Goal: Task Accomplishment & Management: Use online tool/utility

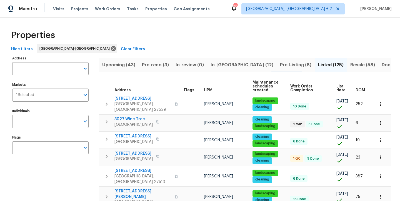
click at [315, 61] on button "Listed (125)" at bounding box center [331, 65] width 32 height 14
click at [350, 63] on span "Resale (58)" at bounding box center [362, 65] width 25 height 8
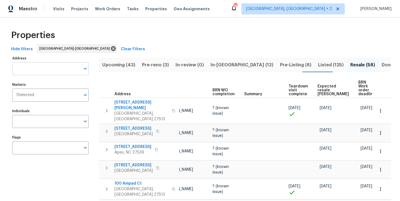
click at [42, 67] on input "Address" at bounding box center [46, 68] width 68 height 13
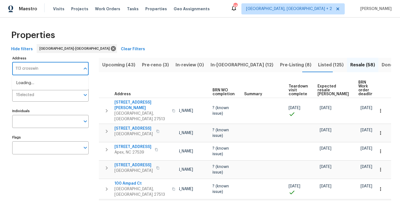
type input "113 crosswind"
click at [50, 85] on li "113 Crosswind Dr Cary NC 27513" at bounding box center [50, 83] width 76 height 9
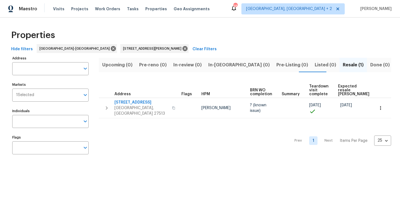
type input "113 Crosswind Dr Cary NC 27513"
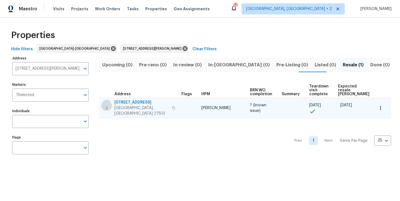
click at [104, 105] on icon "button" at bounding box center [106, 108] width 7 height 7
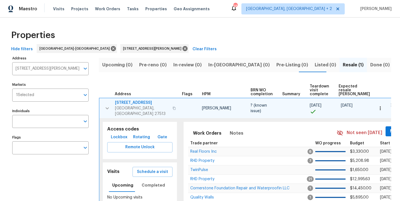
click at [135, 103] on span "113 Crosswind Dr" at bounding box center [142, 103] width 54 height 6
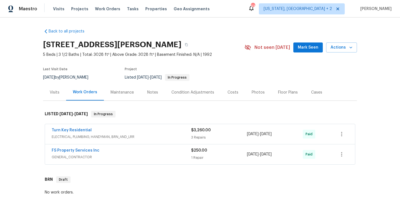
scroll to position [40, 0]
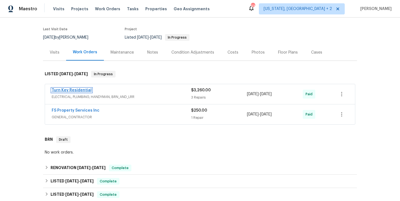
click at [71, 90] on link "Turn Key Residential" at bounding box center [72, 90] width 40 height 4
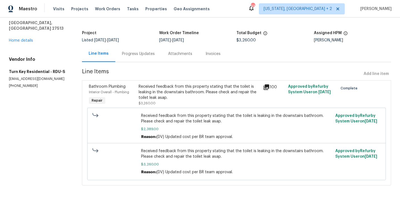
scroll to position [31, 0]
click at [168, 117] on span "Received feedback from this property stating that the toilet is leaking in the …" at bounding box center [236, 118] width 191 height 11
click at [160, 84] on div "Received feedback from this property stating that the toilet is leaking in the …" at bounding box center [199, 92] width 121 height 17
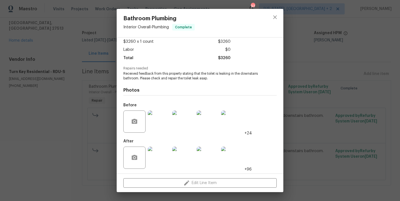
scroll to position [32, 0]
click at [161, 123] on img at bounding box center [159, 121] width 22 height 22
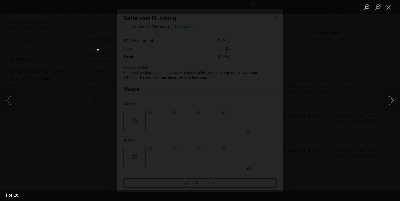
click at [395, 101] on button "Next image" at bounding box center [391, 100] width 17 height 22
click at [394, 101] on button "Next image" at bounding box center [391, 100] width 17 height 22
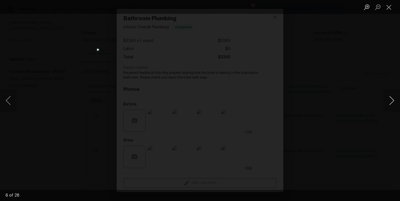
click at [394, 101] on button "Next image" at bounding box center [391, 100] width 17 height 22
click at [390, 6] on button "Close lightbox" at bounding box center [388, 7] width 11 height 10
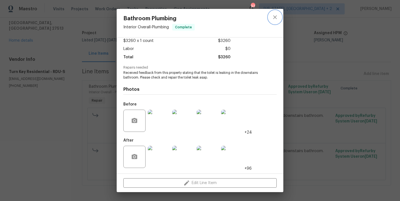
click at [277, 15] on icon "close" at bounding box center [275, 17] width 7 height 7
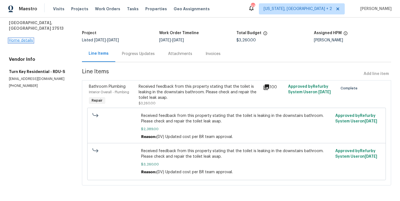
click at [21, 39] on link "Home details" at bounding box center [21, 41] width 24 height 4
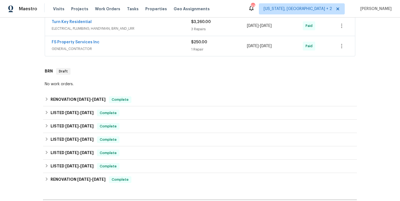
scroll to position [194, 0]
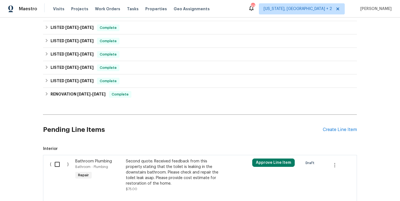
click at [137, 167] on div "Second quote: Received feedback from this property stating that the toilet is l…" at bounding box center [175, 173] width 98 height 28
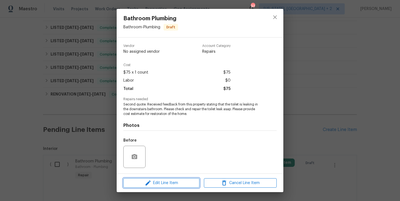
click at [171, 183] on span "Edit Line Item" at bounding box center [161, 183] width 73 height 7
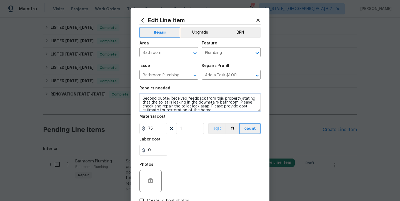
scroll to position [4, 0]
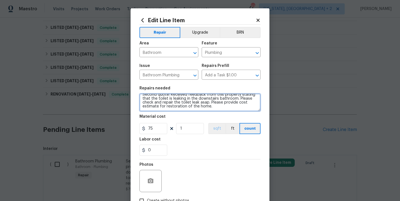
drag, startPoint x: 140, startPoint y: 99, endPoint x: 209, endPoint y: 127, distance: 74.8
click at [209, 127] on section "Repairs needed Second quote: Received feedback from this property stating that …" at bounding box center [199, 121] width 121 height 76
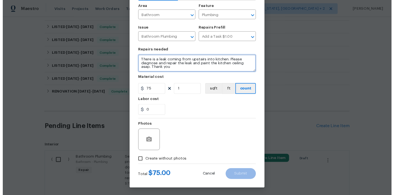
scroll to position [38, 0]
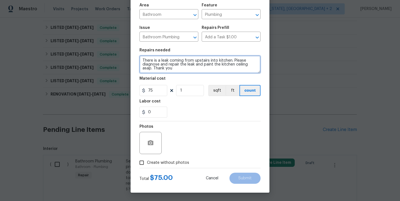
type textarea "There is a leak coming from upstairs into kitchen. Please diagnose and repair t…"
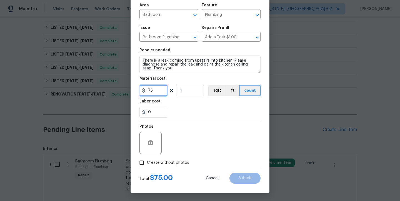
click at [157, 91] on input "75" at bounding box center [153, 90] width 28 height 11
click at [150, 142] on circle "button" at bounding box center [151, 143] width 2 height 2
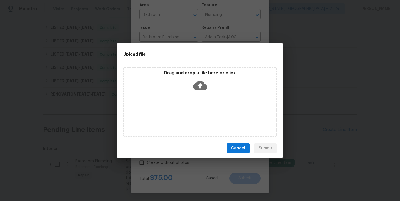
click at [199, 83] on icon at bounding box center [200, 85] width 14 height 9
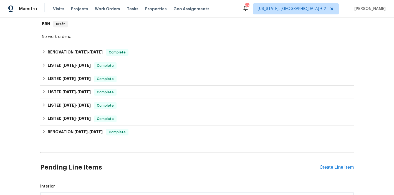
scroll to position [242, 0]
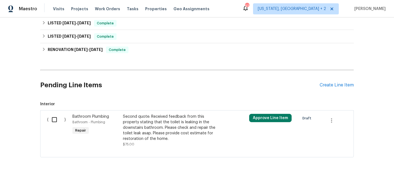
click at [137, 120] on div "Second quote: Received feedback from this property stating that the toilet is l…" at bounding box center [172, 128] width 98 height 28
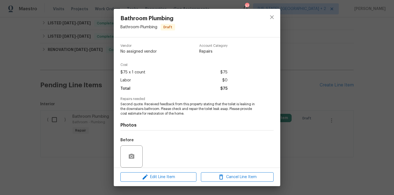
scroll to position [42, 0]
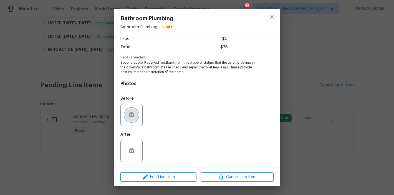
click at [132, 115] on circle "button" at bounding box center [132, 115] width 2 height 2
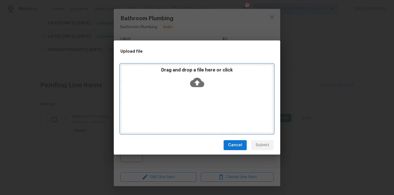
click at [200, 82] on icon at bounding box center [197, 82] width 14 height 9
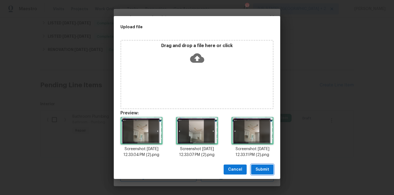
click at [268, 174] on span "Submit" at bounding box center [263, 170] width 14 height 7
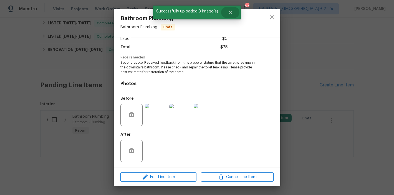
click at [232, 12] on icon "Close" at bounding box center [230, 12] width 4 height 4
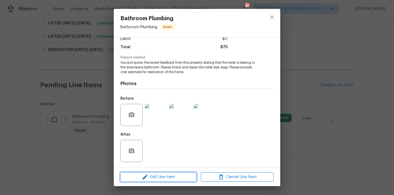
click at [169, 175] on span "Edit Line Item" at bounding box center [158, 177] width 73 height 7
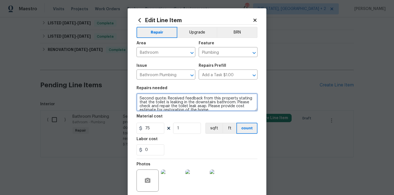
scroll to position [4, 0]
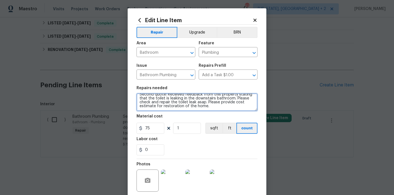
drag, startPoint x: 137, startPoint y: 98, endPoint x: 247, endPoint y: 125, distance: 113.5
click at [247, 125] on section "Repairs needed Second quote: Received feedback from this property stating that …" at bounding box center [197, 121] width 121 height 76
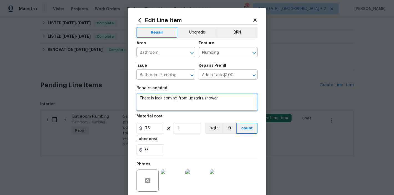
click at [151, 100] on textarea "There is leak coming from upstairs shower" at bounding box center [197, 103] width 121 height 18
click at [223, 98] on textarea "There is a leak coming from upstairs shower" at bounding box center [197, 103] width 121 height 18
click at [188, 99] on textarea "There is a leak coming from upstairs shower" at bounding box center [197, 103] width 121 height 18
click at [235, 100] on textarea "There is a leak coming from the upstairs shower" at bounding box center [197, 103] width 121 height 18
click at [232, 100] on textarea "There is a leak coming from the upstairs shower" at bounding box center [197, 103] width 121 height 18
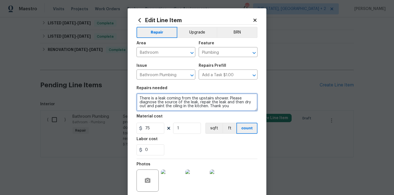
click at [172, 107] on textarea "There is a leak coming from the upstairs shower. Please diagnose the source of …" at bounding box center [197, 103] width 121 height 18
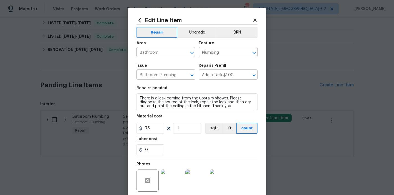
click at [186, 141] on div "Labor cost" at bounding box center [197, 140] width 121 height 7
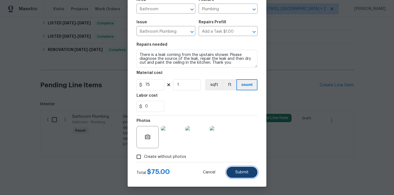
click at [245, 175] on button "Submit" at bounding box center [242, 172] width 31 height 11
type textarea "There is a leak coming from the upstairs shower. Please diagnose the source of …"
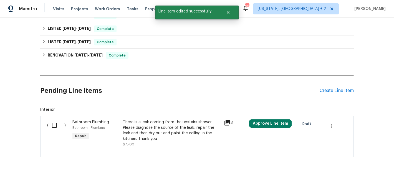
scroll to position [0, 0]
click at [53, 122] on input "checkbox" at bounding box center [57, 126] width 16 height 12
checkbox input "true"
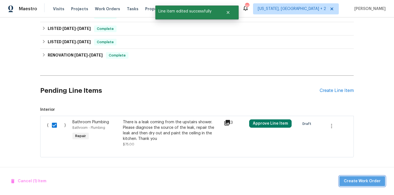
click at [368, 182] on span "Create Work Order" at bounding box center [362, 181] width 37 height 7
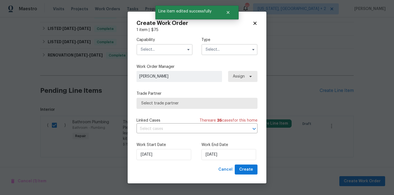
click at [158, 51] on input "text" at bounding box center [165, 49] width 56 height 11
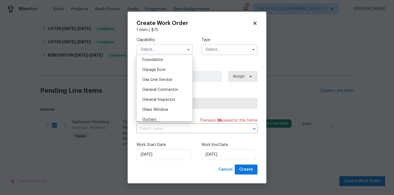
scroll to position [238, 0]
click at [160, 92] on div "General Contractor" at bounding box center [164, 89] width 53 height 10
type input "General Contractor"
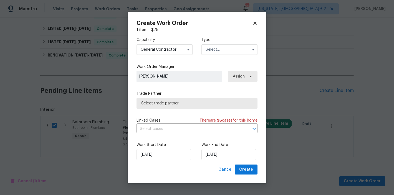
click at [235, 53] on input "text" at bounding box center [230, 49] width 56 height 11
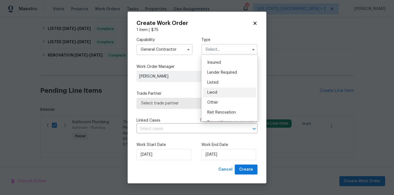
scroll to position [31, 0]
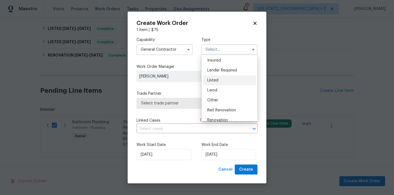
click at [214, 81] on span "Listed" at bounding box center [212, 81] width 11 height 4
type input "Listed"
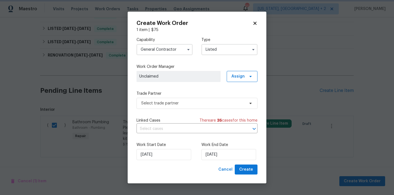
scroll to position [0, 0]
click at [233, 74] on span "Assign" at bounding box center [238, 77] width 13 height 6
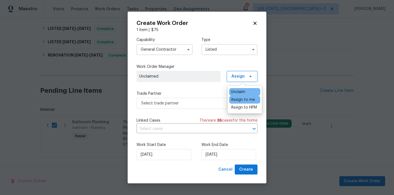
click at [237, 100] on div "Assign to me" at bounding box center [243, 100] width 24 height 6
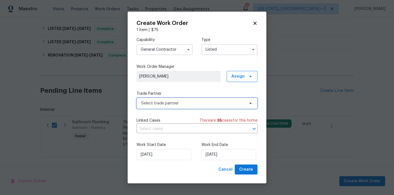
click at [178, 106] on span "Select trade partner" at bounding box center [193, 104] width 104 height 6
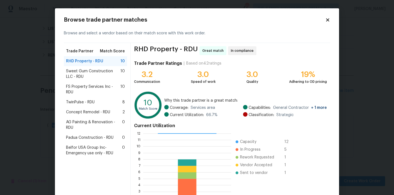
scroll to position [1, 0]
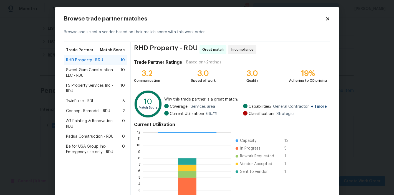
click at [82, 73] on span "Sweet Gum Construction LLC - RDU" at bounding box center [93, 72] width 54 height 11
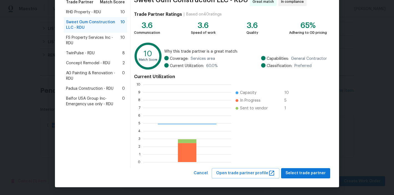
scroll to position [74, 84]
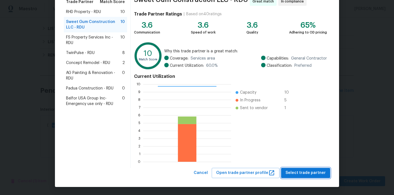
click at [307, 173] on span "Select trade partner" at bounding box center [306, 173] width 40 height 7
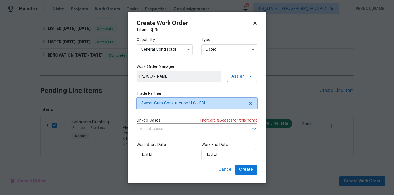
scroll to position [0, 0]
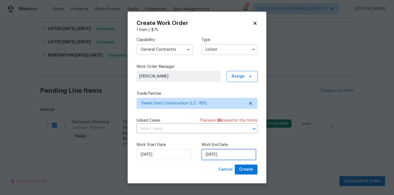
click at [224, 159] on input "9/26/2025" at bounding box center [229, 154] width 55 height 11
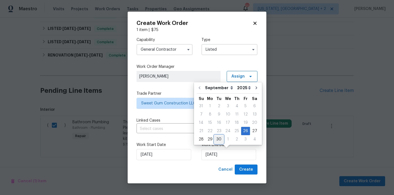
click at [218, 138] on div "30" at bounding box center [219, 140] width 9 height 8
type input "9/30/2025"
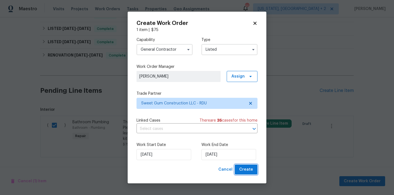
click at [247, 170] on span "Create" at bounding box center [246, 170] width 14 height 7
checkbox input "false"
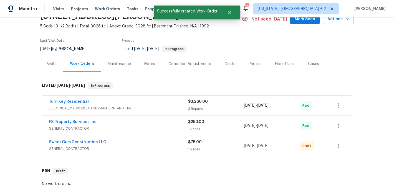
scroll to position [52, 0]
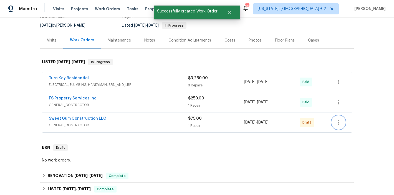
click at [337, 126] on icon "button" at bounding box center [338, 122] width 7 height 7
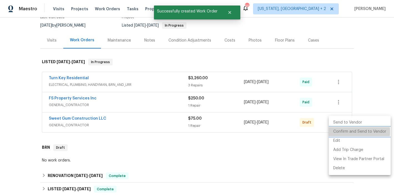
click at [348, 132] on li "Confirm and Send to Vendor" at bounding box center [360, 131] width 62 height 9
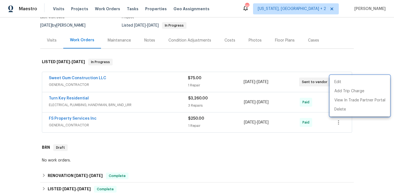
click at [372, 63] on div at bounding box center [197, 97] width 394 height 195
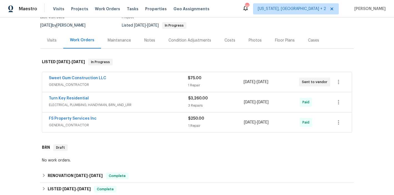
click at [240, 23] on section "113 Crosswind Dr, Cary, NC 27513 5 Beds | 3 1/2 Baths | Total: 3028 ft² | Above…" at bounding box center [197, 9] width 314 height 47
click at [226, 3] on div "Maestro Visits Projects Work Orders Tasks Properties Geo Assignments 95 Washing…" at bounding box center [197, 8] width 394 height 17
click at [231, 11] on div "Maestro Visits Projects Work Orders Tasks Properties Geo Assignments 95 Washing…" at bounding box center [197, 8] width 394 height 17
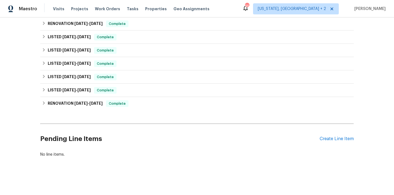
scroll to position [0, 0]
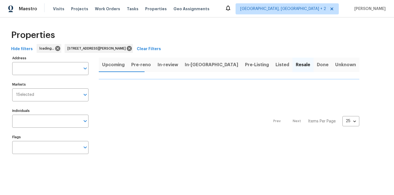
type input "[STREET_ADDRESS][PERSON_NAME]"
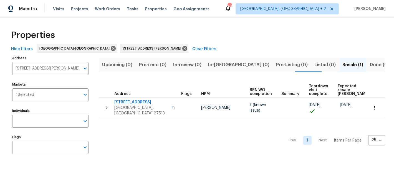
click at [243, 9] on div "Maestro Visits Projects Work Orders Tasks Properties Geo Assignments [STREET_AD…" at bounding box center [197, 8] width 394 height 17
click at [173, 31] on div "Properties" at bounding box center [197, 35] width 376 height 18
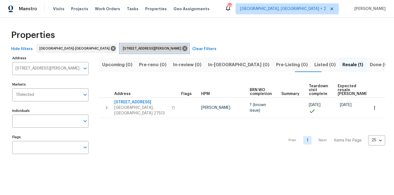
click at [182, 48] on icon at bounding box center [185, 49] width 6 height 6
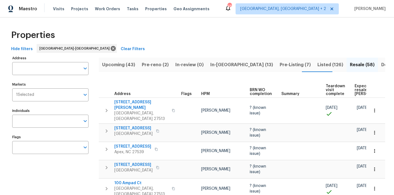
click at [215, 66] on span "In-reno (13)" at bounding box center [241, 65] width 63 height 8
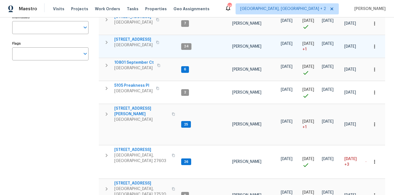
scroll to position [17, 0]
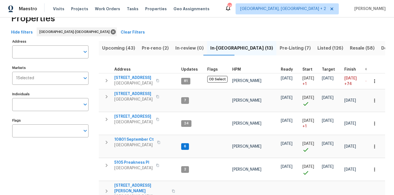
click at [155, 49] on span "Pre-reno (2)" at bounding box center [155, 48] width 27 height 8
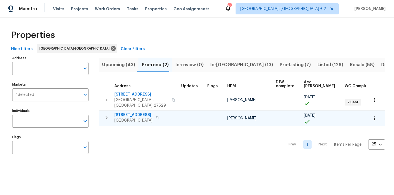
click at [372, 116] on icon "button" at bounding box center [375, 119] width 6 height 6
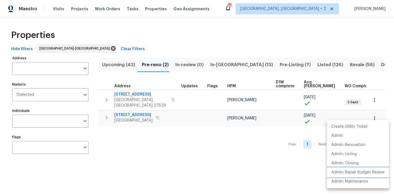
click at [366, 175] on p "Admin: Repair Budget Review" at bounding box center [357, 173] width 53 height 6
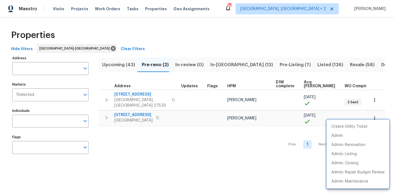
click at [174, 47] on div at bounding box center [197, 97] width 394 height 195
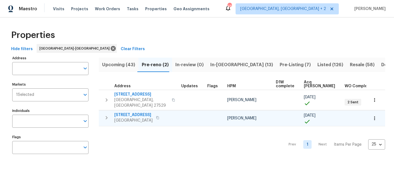
click at [104, 115] on icon "button" at bounding box center [106, 118] width 7 height 7
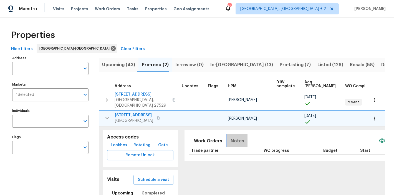
drag, startPoint x: 231, startPoint y: 137, endPoint x: 250, endPoint y: 141, distance: 19.4
click at [231, 137] on span "Notes" at bounding box center [238, 141] width 14 height 8
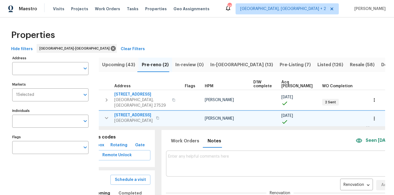
click at [106, 115] on icon "button" at bounding box center [106, 118] width 7 height 7
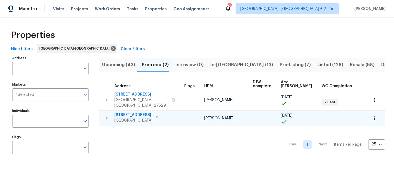
scroll to position [0, 22]
click at [211, 36] on div "Properties" at bounding box center [197, 35] width 376 height 18
click at [209, 22] on div "Properties Hide filters Raleigh-Durham Clear Filters Address Address Markets 1 …" at bounding box center [197, 92] width 394 height 151
click at [139, 36] on div "Properties" at bounding box center [197, 35] width 376 height 18
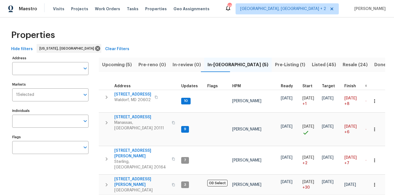
click at [262, 47] on div "Hide filters [US_STATE], [GEOGRAPHIC_DATA] Clear Filters" at bounding box center [197, 49] width 376 height 10
click at [250, 36] on div "Properties" at bounding box center [197, 35] width 376 height 18
click at [165, 36] on div "Properties" at bounding box center [197, 35] width 376 height 18
click at [134, 32] on div "Properties" at bounding box center [197, 35] width 376 height 18
click at [182, 31] on div "Properties" at bounding box center [197, 35] width 376 height 18
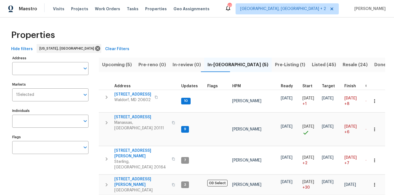
click at [224, 10] on div "Maestro Visits Projects Work Orders Tasks Properties Geo Assignments [STREET_AD…" at bounding box center [197, 8] width 394 height 17
click at [160, 36] on div "Properties" at bounding box center [197, 35] width 376 height 18
click at [243, 14] on div "Maestro Visits Projects Work Orders Tasks Properties Geo Assignments [STREET_AD…" at bounding box center [197, 8] width 394 height 17
click at [216, 37] on div "Properties" at bounding box center [197, 35] width 376 height 18
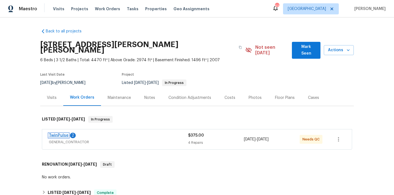
click at [49, 134] on link "TwinPulse" at bounding box center [59, 136] width 20 height 4
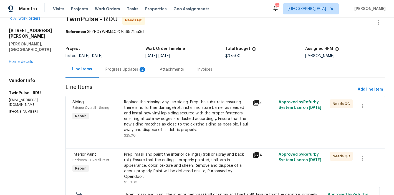
scroll to position [11, 0]
click at [112, 70] on div "Progress Updates 2" at bounding box center [126, 70] width 41 height 6
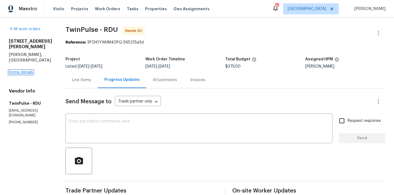
click at [26, 71] on link "Home details" at bounding box center [21, 73] width 24 height 4
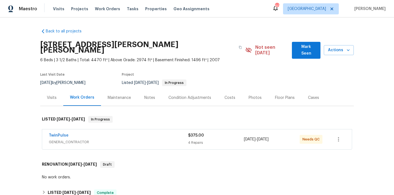
click at [101, 70] on div "Last Visit Date 9/22/2025 by Wayne Putnam Project Listed 9/22/2025 - 9/26/2025 …" at bounding box center [134, 80] width 188 height 20
click at [169, 25] on div "Back to all projects 495 Ruth Cir, Fuquay Varina, NC 27526 6 Beds | 3 1/2 Baths…" at bounding box center [197, 164] width 314 height 281
click at [214, 11] on div "Maestro Visits Projects Work Orders Tasks Properties Geo Assignments 60 Raleigh…" at bounding box center [197, 8] width 394 height 17
click at [247, 13] on div "Maestro Visits Projects Work Orders Tasks Properties Geo Assignments 60 Raleigh…" at bounding box center [197, 8] width 394 height 17
click at [258, 11] on div "Maestro Visits Projects Work Orders Tasks Properties Geo Assignments 60 Raleigh…" at bounding box center [197, 8] width 394 height 17
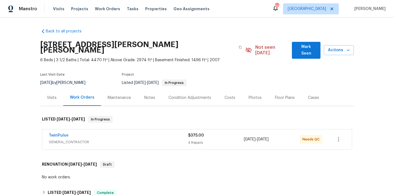
click at [22, 69] on div "Back to all projects 495 Ruth Cir, Fuquay Varina, NC 27526 6 Beds | 3 1/2 Baths…" at bounding box center [197, 106] width 394 height 178
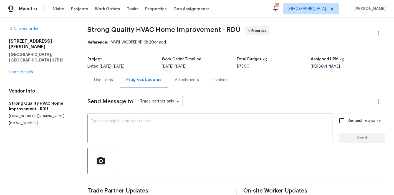
click at [102, 82] on div "Line Items" at bounding box center [103, 80] width 19 height 6
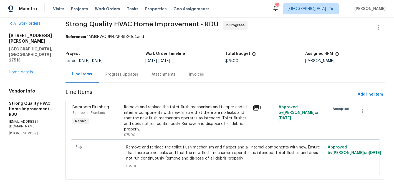
scroll to position [10, 0]
click at [126, 72] on div "Progress Updates" at bounding box center [122, 75] width 33 height 6
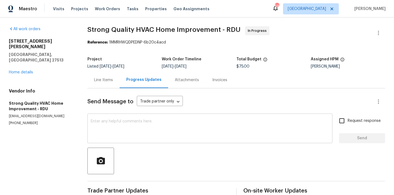
scroll to position [55, 0]
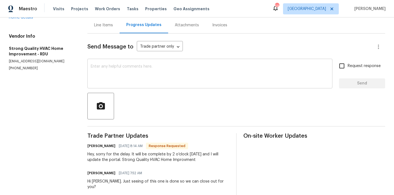
click at [115, 69] on textarea at bounding box center [210, 74] width 238 height 19
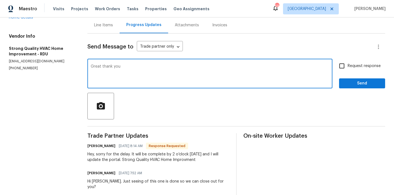
type textarea "Great thank you"
click at [364, 82] on span "Send" at bounding box center [362, 83] width 37 height 7
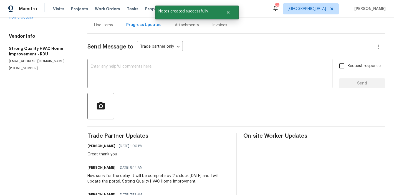
scroll to position [1, 0]
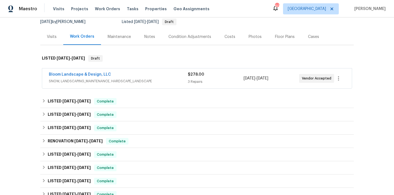
scroll to position [8, 0]
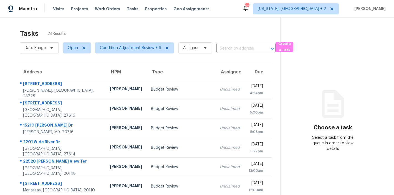
click at [119, 35] on div "Tasks 24 Results" at bounding box center [150, 33] width 261 height 14
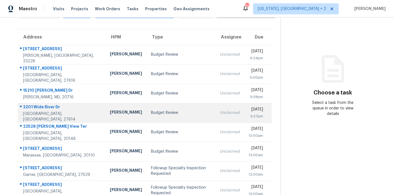
scroll to position [98, 0]
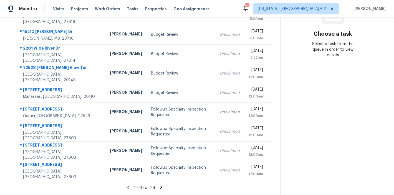
click at [160, 185] on icon at bounding box center [161, 187] width 5 height 5
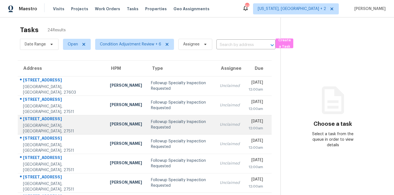
scroll to position [0, 0]
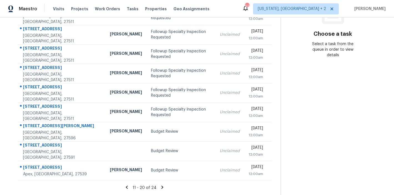
click at [160, 185] on icon at bounding box center [162, 187] width 5 height 5
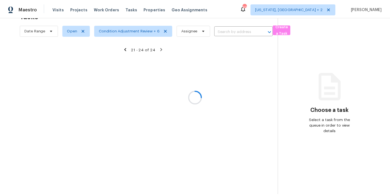
scroll to position [22, 0]
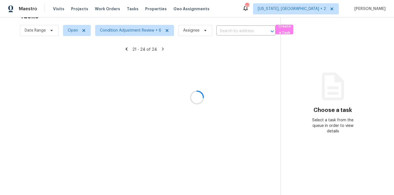
click at [256, 9] on div "Maestro Visits Projects Work Orders Tasks Properties Geo Assignments 92 Washing…" at bounding box center [197, 8] width 394 height 17
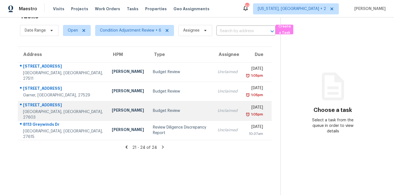
click at [155, 111] on td "Budget Review" at bounding box center [181, 110] width 65 height 19
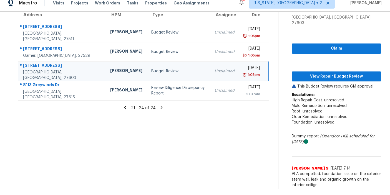
scroll to position [16, 0]
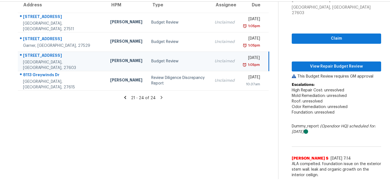
click at [337, 55] on div "Claim View Repair Budget Review This Budget Review requires GM approval Escalat…" at bounding box center [336, 98] width 89 height 165
click at [337, 63] on span "View Repair Budget Review" at bounding box center [336, 66] width 81 height 7
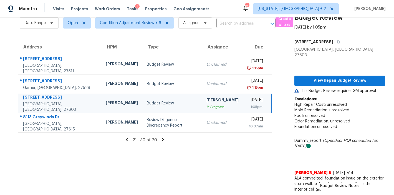
scroll to position [24, 0]
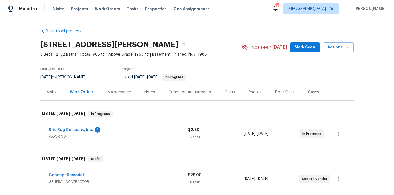
click at [9, 109] on div "Back to all projects [STREET_ADDRESS][PERSON_NAME] 3 Beds | 2 1/2 Baths | Total…" at bounding box center [197, 106] width 394 height 178
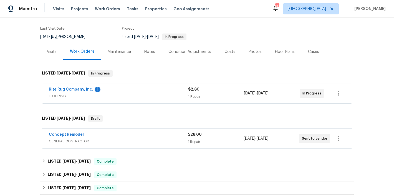
scroll to position [15, 0]
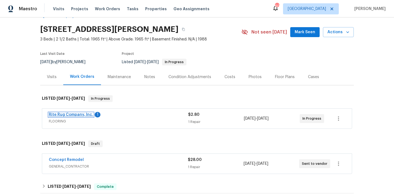
click at [71, 116] on link "Rite Rug Company, Inc." at bounding box center [71, 115] width 44 height 4
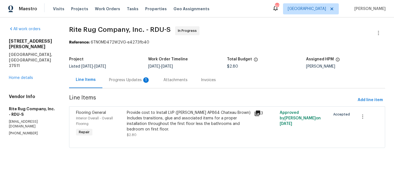
click at [123, 84] on div "Progress Updates 1" at bounding box center [129, 80] width 54 height 16
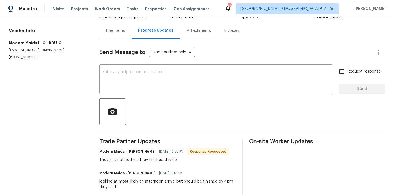
scroll to position [50, 0]
click at [125, 84] on textarea at bounding box center [216, 79] width 227 height 19
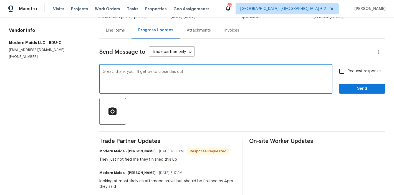
type textarea "Great, thank you. I'll get by to close this out"
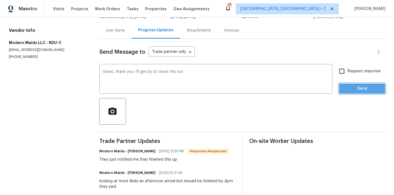
click at [353, 88] on span "Send" at bounding box center [362, 89] width 37 height 7
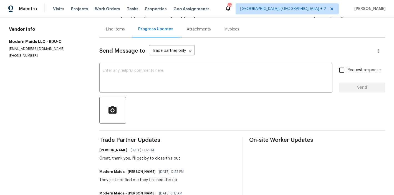
scroll to position [12, 0]
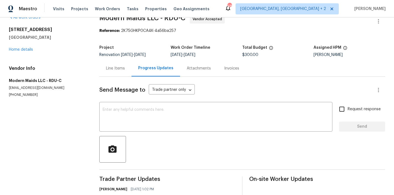
click at [122, 65] on div "Line Items" at bounding box center [115, 68] width 32 height 16
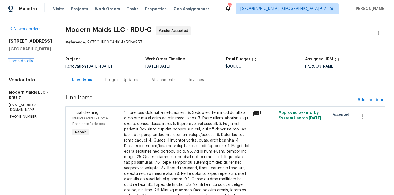
click at [13, 61] on link "Home details" at bounding box center [21, 61] width 24 height 4
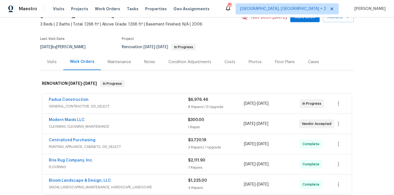
scroll to position [52, 0]
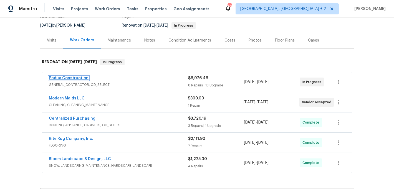
click at [74, 79] on link "Padua Construction" at bounding box center [69, 78] width 40 height 4
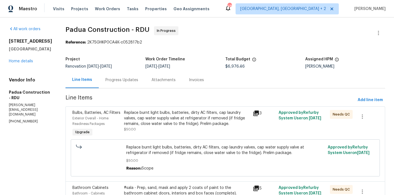
click at [114, 82] on div "Progress Updates" at bounding box center [122, 80] width 33 height 6
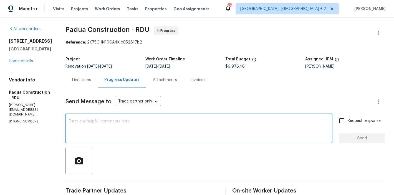
click at [146, 127] on textarea at bounding box center [199, 129] width 260 height 19
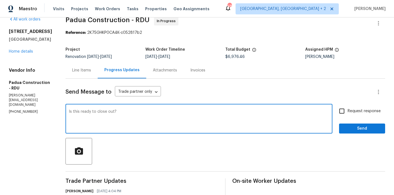
type textarea "Is this ready to close out?"
click at [340, 111] on input "Request response" at bounding box center [342, 112] width 12 height 12
checkbox input "true"
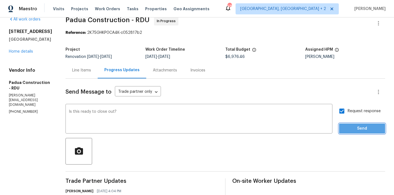
click at [366, 132] on button "Send" at bounding box center [362, 129] width 46 height 10
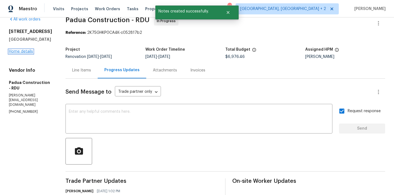
click at [15, 54] on link "Home details" at bounding box center [21, 52] width 24 height 4
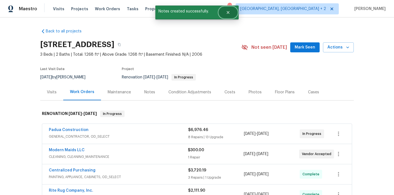
click at [232, 12] on button "Close" at bounding box center [228, 12] width 18 height 11
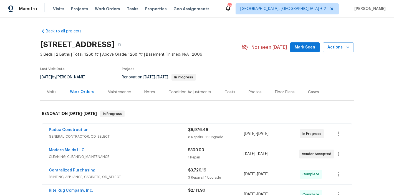
click at [255, 5] on div "Maestro Visits Projects Work Orders Tasks Properties Geo Assignments 48 Charles…" at bounding box center [197, 8] width 394 height 17
click at [137, 25] on div "Back to all projects 100 Waterford Dr, Angier, NC 27501 3 Beds | 2 Baths | Tota…" at bounding box center [197, 151] width 314 height 255
click at [238, 9] on div "Maestro Visits Projects Work Orders Tasks Properties Geo Assignments 48 Charles…" at bounding box center [197, 8] width 394 height 17
click at [14, 94] on div "Back to all projects 100 Waterford Dr, Angier, NC 27501 3 Beds | 2 Baths | Tota…" at bounding box center [197, 106] width 394 height 178
click at [20, 62] on div "Back to all projects 100 Waterford Dr, Angier, NC 27501 3 Beds | 2 Baths | Tota…" at bounding box center [197, 106] width 394 height 178
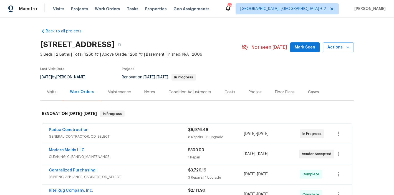
click at [49, 97] on div "Visits" at bounding box center [51, 92] width 23 height 16
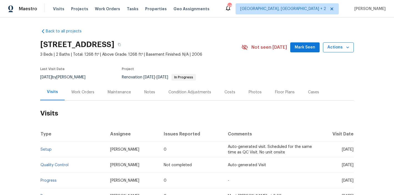
click at [350, 49] on button "Actions" at bounding box center [338, 47] width 31 height 10
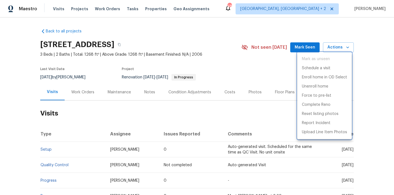
click at [373, 42] on div at bounding box center [197, 97] width 394 height 195
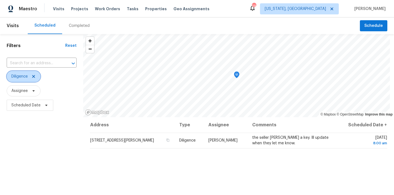
click at [35, 78] on icon at bounding box center [33, 76] width 3 height 3
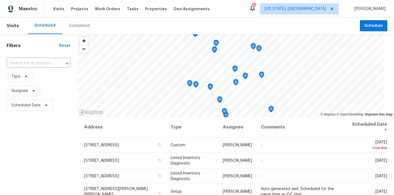
click at [140, 23] on div "Scheduled Completed" at bounding box center [194, 25] width 332 height 17
click at [31, 151] on div "Filters Reset ​ Type Assignee Scheduled Date" at bounding box center [38, 154] width 77 height 240
click at [115, 26] on div "Scheduled Completed" at bounding box center [194, 25] width 332 height 17
click at [255, 9] on div "Maestro Visits Projects Work Orders Tasks Properties Geo Assignments 29 Washing…" at bounding box center [197, 8] width 394 height 17
click at [237, 7] on div "Maestro Visits Projects Work Orders Tasks Properties Geo Assignments 29 Washing…" at bounding box center [197, 8] width 394 height 17
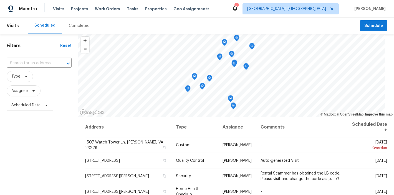
click at [38, 43] on h1 "Filters" at bounding box center [34, 46] width 54 height 6
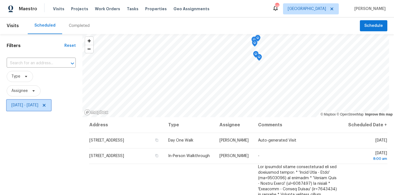
click at [46, 106] on icon at bounding box center [44, 105] width 4 height 4
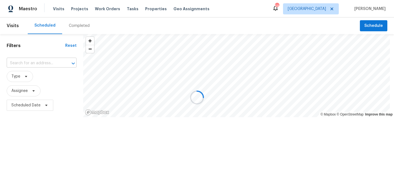
drag, startPoint x: 36, startPoint y: 59, endPoint x: 34, endPoint y: 67, distance: 7.9
click at [36, 59] on input "text" at bounding box center [34, 63] width 54 height 9
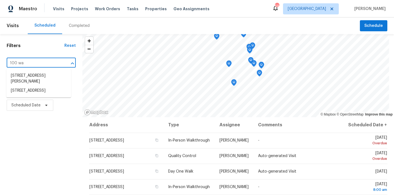
type input "100 wat"
click at [38, 80] on li "[STREET_ADDRESS]" at bounding box center [38, 75] width 65 height 9
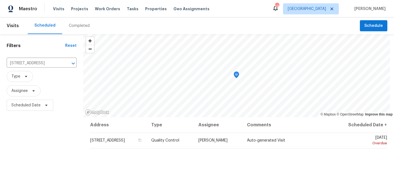
scroll to position [47, 0]
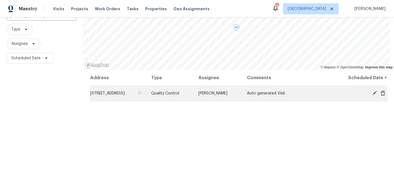
click at [373, 92] on icon at bounding box center [375, 93] width 4 height 4
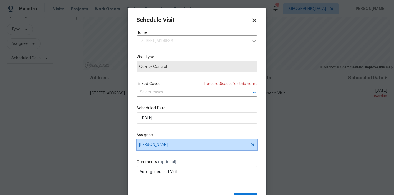
click at [160, 147] on span "[PERSON_NAME]" at bounding box center [193, 145] width 109 height 4
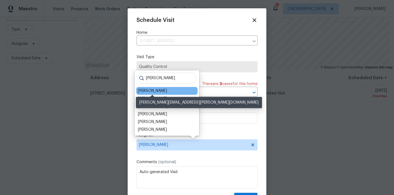
type input "amanda"
click at [165, 92] on div "[PERSON_NAME]" at bounding box center [152, 91] width 29 height 6
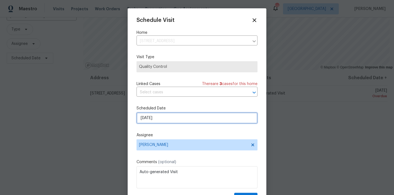
click at [159, 119] on input "9/25/2025" at bounding box center [197, 118] width 121 height 11
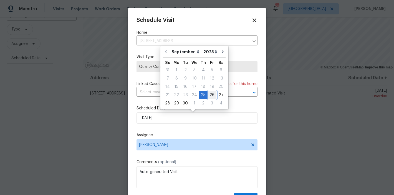
click at [211, 96] on div "26" at bounding box center [212, 95] width 9 height 8
type input "9/26/2025"
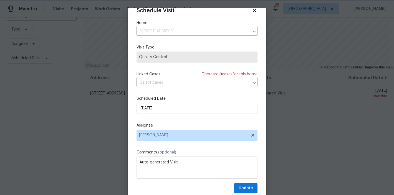
scroll to position [10, 0]
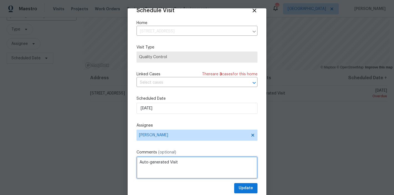
click at [190, 165] on textarea "Auto-generated Visit" at bounding box center [197, 168] width 121 height 22
drag, startPoint x: 190, startPoint y: 165, endPoint x: 124, endPoint y: 165, distance: 66.6
click at [124, 165] on div "Schedule Visit Home 100 Waterford Dr, Angier, NC 27501 ​ Visit Type Quality Con…" at bounding box center [197, 97] width 394 height 195
type textarea "Please QC, complete NavAI and listing photos. Thank you"
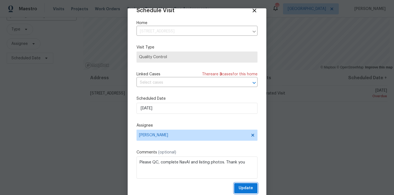
click at [243, 188] on span "Update" at bounding box center [246, 188] width 14 height 7
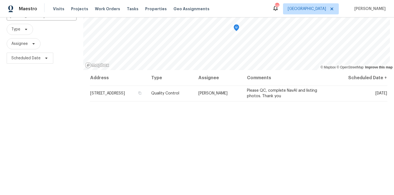
scroll to position [0, 0]
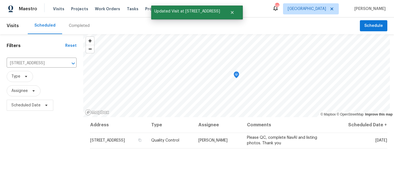
click at [51, 152] on div "Filters Reset 100 Waterford Dr, Angier, NC 27501 ​ Type Assignee Scheduled Date" at bounding box center [41, 154] width 83 height 240
click at [65, 65] on icon "Clear" at bounding box center [66, 64] width 6 height 6
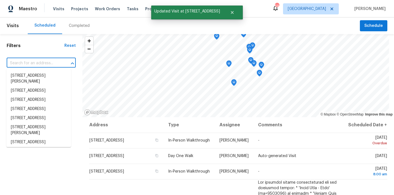
click at [26, 62] on input "text" at bounding box center [34, 63] width 54 height 9
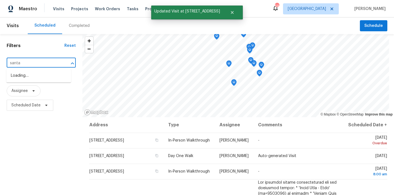
type input "santa g"
click at [33, 81] on li "134 Santa Gertrudis Dr, Clayton, NC 27520" at bounding box center [38, 78] width 65 height 15
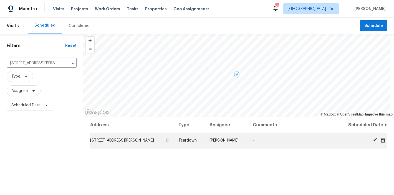
click at [371, 141] on span at bounding box center [375, 140] width 8 height 5
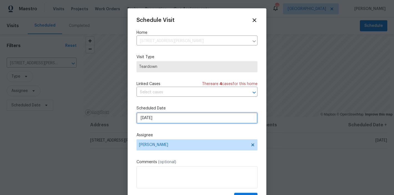
click at [161, 118] on input "9/29/2025" at bounding box center [197, 118] width 121 height 11
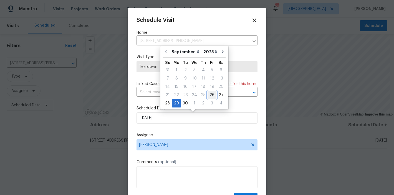
click at [210, 95] on div "26" at bounding box center [212, 95] width 9 height 8
type input "9/26/2025"
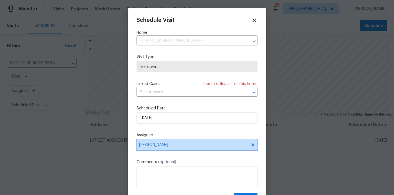
click at [163, 144] on span "Hunter Anderson" at bounding box center [193, 145] width 109 height 4
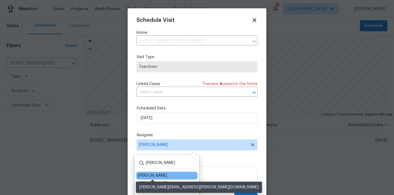
type input "nicholas"
click at [160, 174] on div "[PERSON_NAME]" at bounding box center [152, 176] width 29 height 6
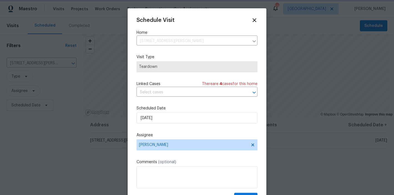
scroll to position [10, 0]
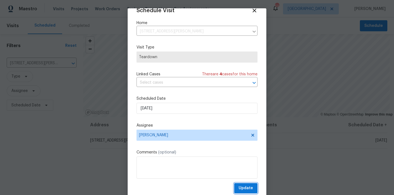
click at [243, 187] on span "Update" at bounding box center [246, 188] width 14 height 7
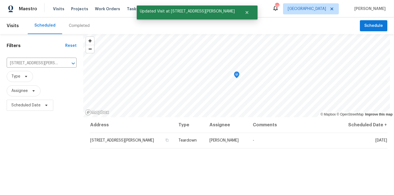
click at [44, 152] on div "Filters Reset 134 Santa Gertrudis Dr, Clayton, NC 27520 ​ Type Assignee Schedul…" at bounding box center [41, 154] width 83 height 240
click at [238, 12] on button "Close" at bounding box center [247, 12] width 18 height 11
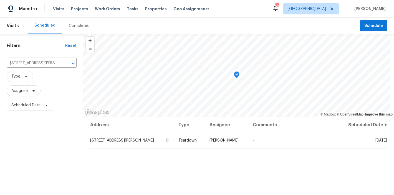
click at [263, 4] on div "Maestro Visits Projects Work Orders Tasks Properties Geo Assignments 59 Raleigh…" at bounding box center [197, 8] width 394 height 17
click at [254, 17] on div "Maestro Visits Projects Work Orders Tasks Properties Geo Assignments 59 Raleigh…" at bounding box center [197, 8] width 394 height 17
click at [47, 165] on div "Filters Reset 134 Santa Gertrudis Dr, Clayton, NC 27520 ​ Type Assignee Schedul…" at bounding box center [41, 154] width 83 height 240
click at [80, 29] on div "Completed" at bounding box center [79, 25] width 34 height 17
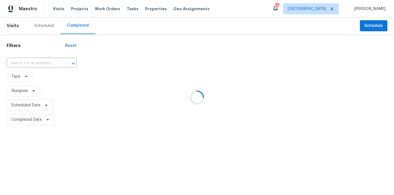
click at [45, 63] on div at bounding box center [197, 97] width 394 height 195
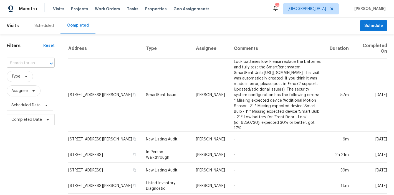
click at [25, 63] on input "text" at bounding box center [23, 63] width 32 height 9
type input "2709 leabrook"
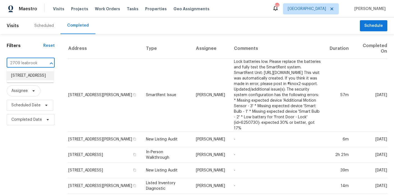
click at [21, 79] on li "2709 Leabrook Dr, Fayetteville, NC 28306" at bounding box center [30, 75] width 47 height 9
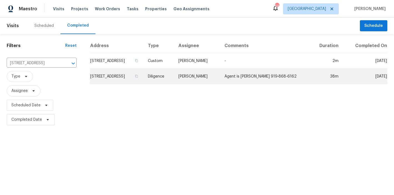
click at [174, 84] on td "Diligence" at bounding box center [159, 77] width 31 height 16
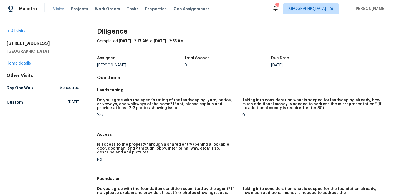
click at [54, 9] on span "Visits" at bounding box center [58, 9] width 11 height 6
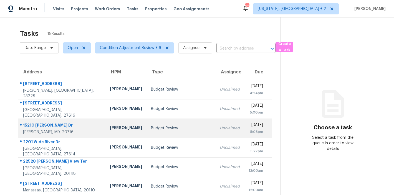
scroll to position [98, 0]
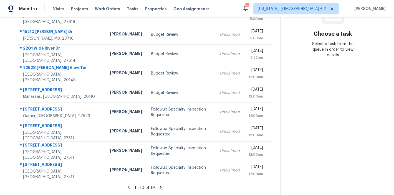
click at [158, 185] on icon at bounding box center [160, 187] width 5 height 5
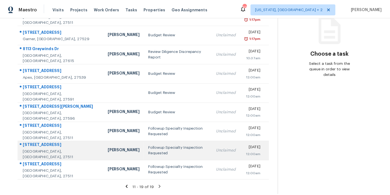
scroll to position [38, 0]
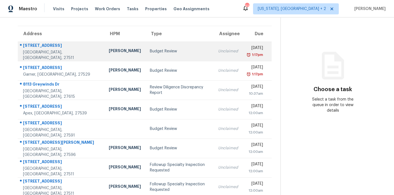
click at [145, 48] on td "Budget Review" at bounding box center [179, 51] width 68 height 19
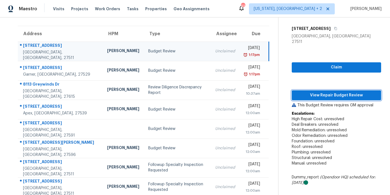
click at [348, 92] on span "View Repair Budget Review" at bounding box center [336, 95] width 81 height 7
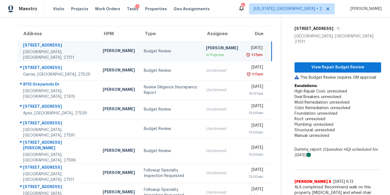
click at [227, 11] on div "Maestro Visits Projects Work Orders Tasks 1 Properties Geo Assignments 92 [US_S…" at bounding box center [195, 8] width 390 height 17
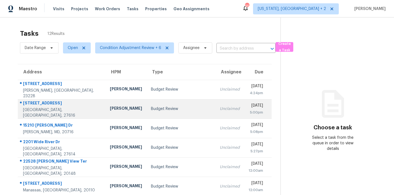
scroll to position [103, 0]
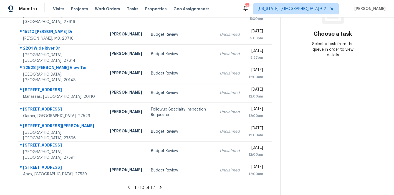
click at [159, 186] on div "1 - 10 of 12" at bounding box center [145, 188] width 272 height 6
click at [160, 186] on icon at bounding box center [161, 187] width 2 height 3
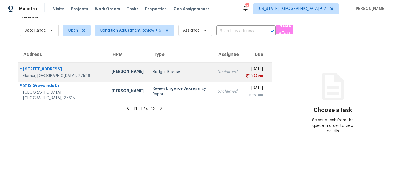
click at [148, 72] on td "Budget Review" at bounding box center [180, 71] width 65 height 19
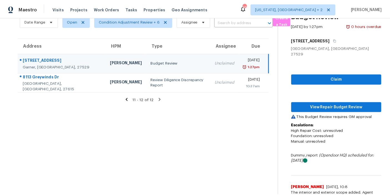
scroll to position [40, 0]
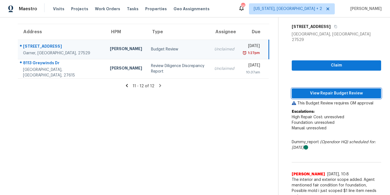
click at [348, 90] on span "View Repair Budget Review" at bounding box center [336, 93] width 81 height 7
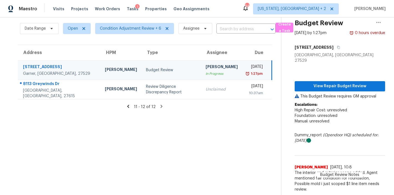
scroll to position [22, 0]
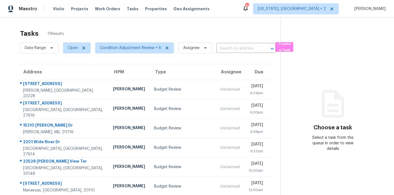
scroll to position [98, 0]
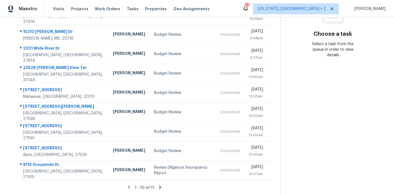
click at [159, 186] on icon at bounding box center [160, 187] width 2 height 3
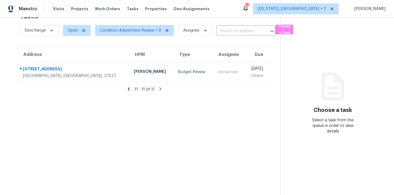
click at [129, 87] on icon at bounding box center [129, 88] width 2 height 3
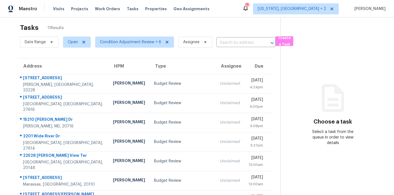
scroll to position [0, 0]
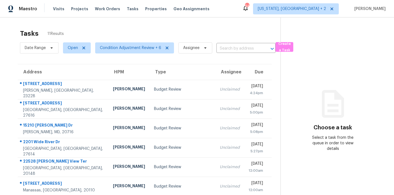
click at [225, 19] on div "Tasks 11 Results Date Range Open Condition Adjustment Review + 6 Assignee ​ Cre…" at bounding box center [197, 153] width 394 height 272
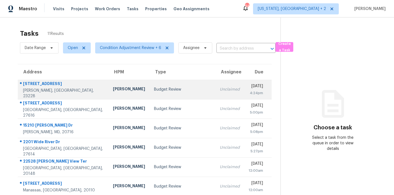
click at [150, 86] on td "Budget Review" at bounding box center [183, 89] width 66 height 19
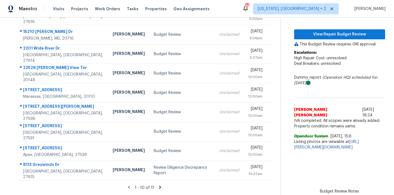
scroll to position [58, 0]
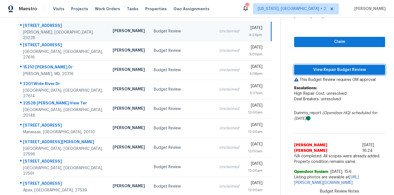
click at [348, 71] on span "View Repair Budget Review" at bounding box center [340, 70] width 82 height 7
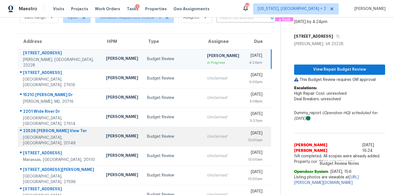
scroll to position [0, 0]
